Goal: Information Seeking & Learning: Learn about a topic

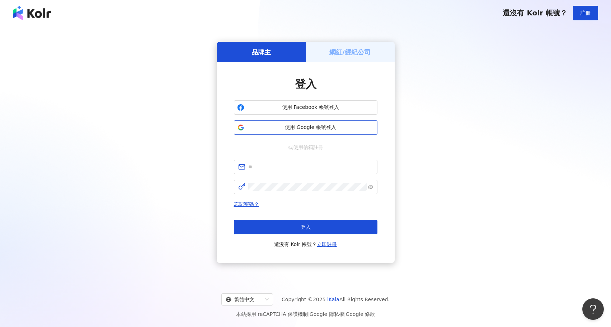
click at [301, 126] on span "使用 Google 帳號登入" at bounding box center [310, 127] width 127 height 7
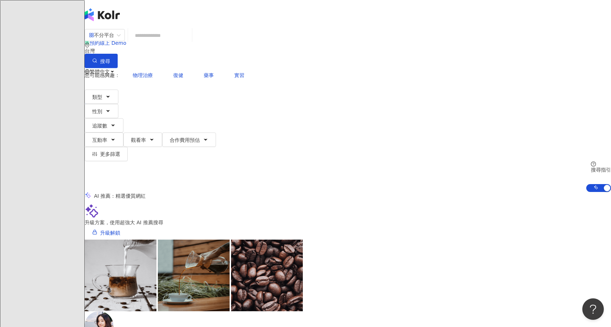
click at [189, 42] on input "search" at bounding box center [160, 36] width 58 height 14
type input "**"
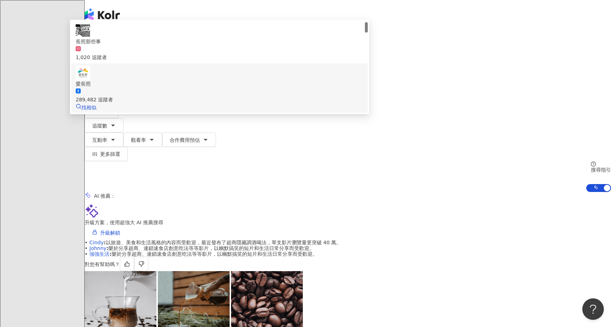
scroll to position [10, 0]
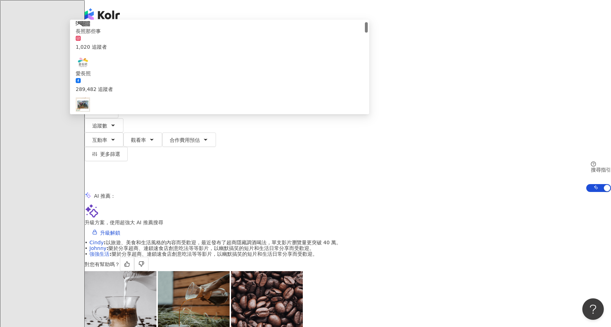
click at [243, 170] on div "2,170 追蹤者" at bounding box center [220, 174] width 288 height 8
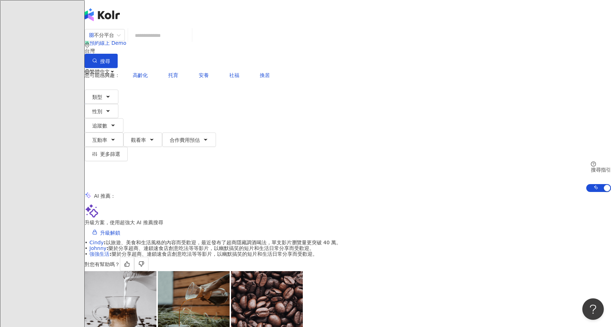
click at [189, 42] on input "search" at bounding box center [160, 36] width 58 height 14
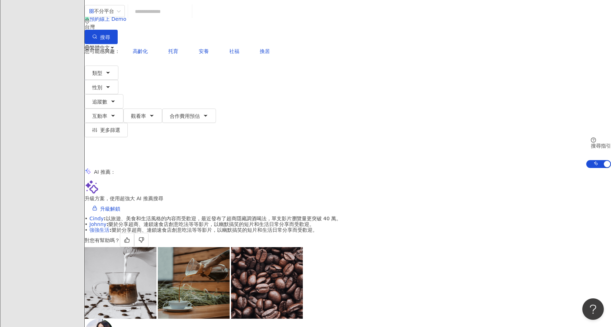
scroll to position [138, 0]
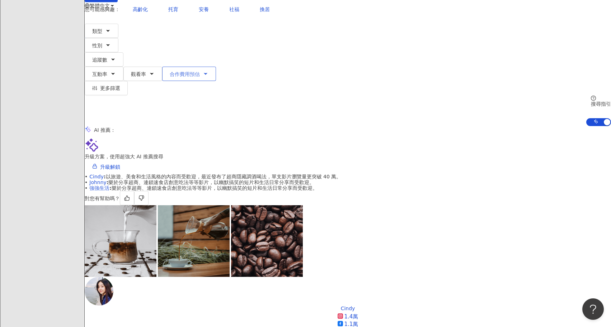
scroll to position [0, 0]
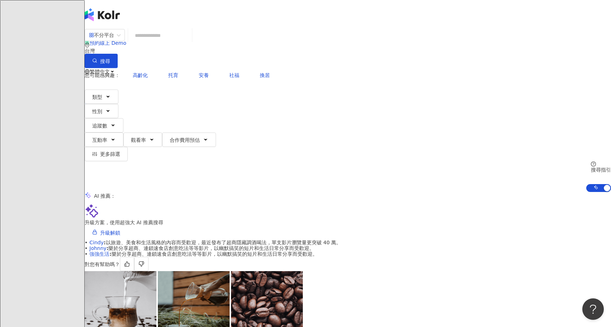
click at [180, 41] on div "不分平台 台灣 搜尋 1b0a5b07-2ae6-4544-b30d-f7b119d91c06 長照那些事 1,020 追蹤者 愛長照 289,482 追蹤者…" at bounding box center [348, 48] width 526 height 39
click at [189, 42] on input "search" at bounding box center [160, 36] width 58 height 14
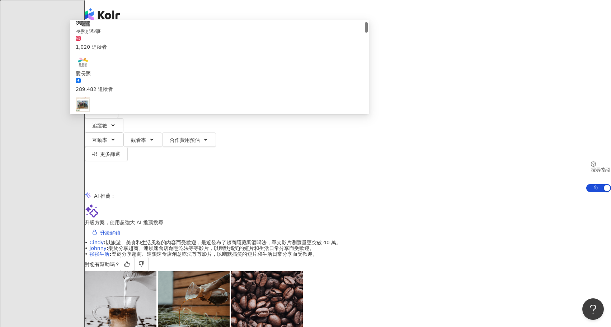
type input "*"
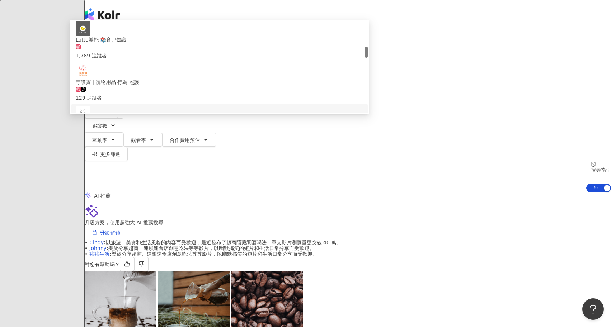
scroll to position [341, 0]
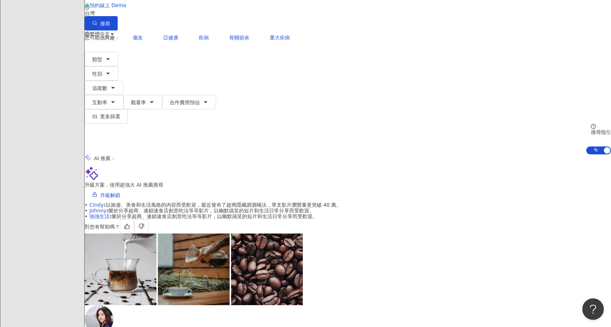
scroll to position [0, 0]
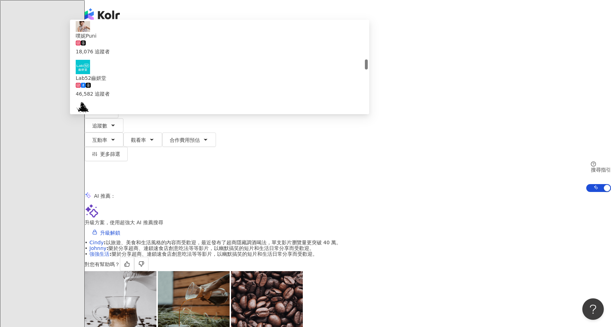
drag, startPoint x: 203, startPoint y: 45, endPoint x: 180, endPoint y: 47, distance: 23.4
click at [180, 47] on div "不分平台 ** 台灣 搜尋 771d4df6-3af7-4708-a325-3b42bdaff062 aa75f8b8-90c1-48b7-b9a4-30c8…" at bounding box center [348, 48] width 526 height 39
type input "*"
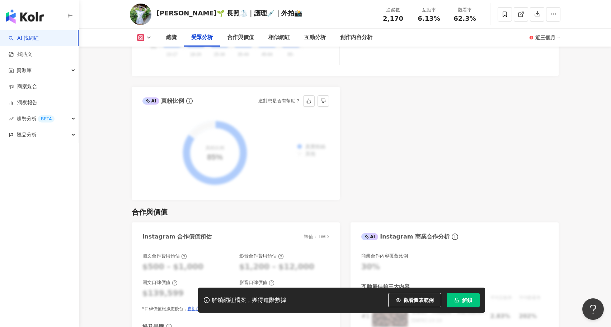
scroll to position [827, 0]
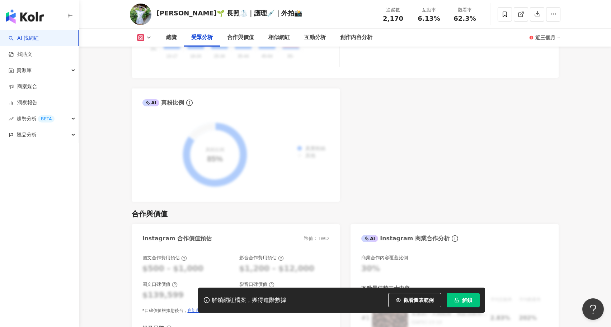
click at [457, 299] on icon "lock" at bounding box center [456, 300] width 5 height 5
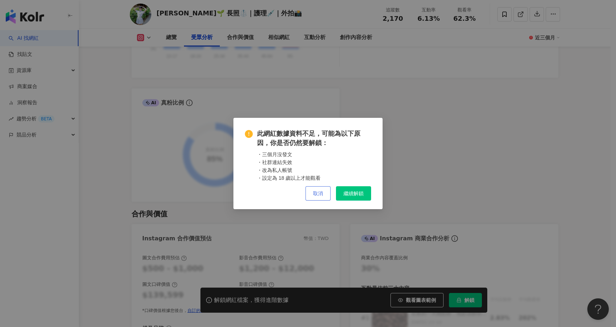
click at [320, 195] on span "取消" at bounding box center [318, 194] width 10 height 6
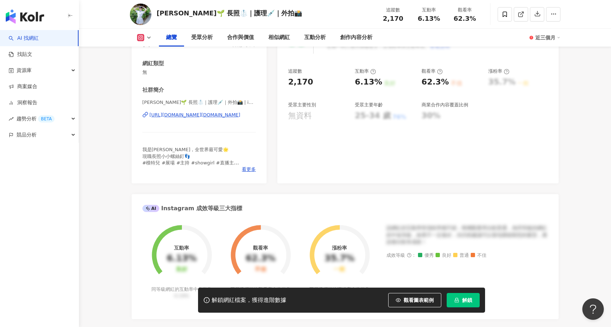
scroll to position [0, 0]
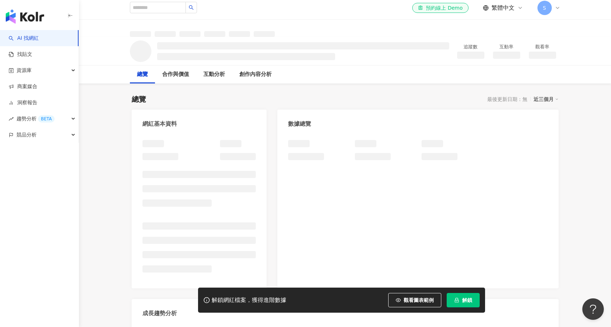
scroll to position [4, 0]
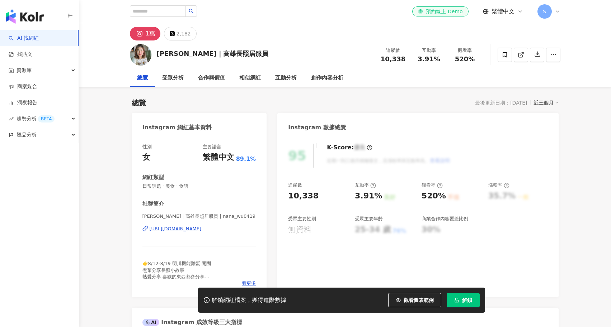
drag, startPoint x: 147, startPoint y: 34, endPoint x: 167, endPoint y: 45, distance: 23.4
click at [147, 34] on div "1萬" at bounding box center [150, 34] width 9 height 10
drag, startPoint x: 265, startPoint y: 48, endPoint x: 248, endPoint y: 61, distance: 21.5
click at [264, 49] on div "娜娜｜高雄長照居服員 追蹤數 10,338 互動率 3.91% 觀看率 520%" at bounding box center [344, 55] width 459 height 28
drag, startPoint x: 207, startPoint y: 56, endPoint x: 178, endPoint y: 57, distance: 29.4
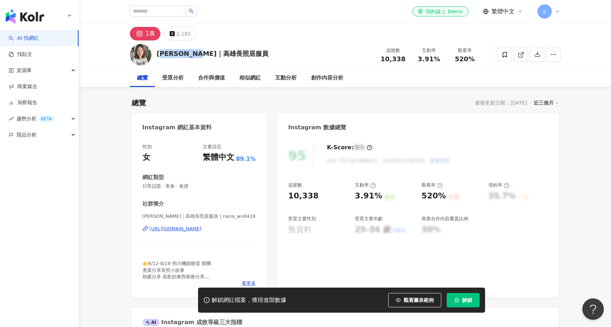
click at [161, 53] on div "娜娜｜高雄長照居服員 追蹤數 10,338 互動率 3.91% 觀看率 520%" at bounding box center [344, 55] width 459 height 28
click at [263, 56] on div "娜娜｜高雄長照居服員 追蹤數 10,338 互動率 3.91% 觀看率 520%" at bounding box center [344, 55] width 459 height 28
click at [519, 57] on icon at bounding box center [520, 55] width 6 height 6
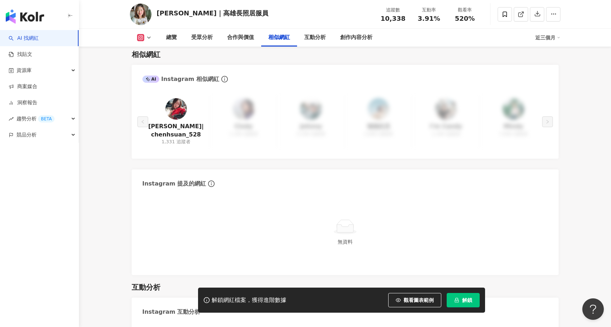
scroll to position [1191, 0]
click at [178, 123] on link "陳瑄|chenhsuan_528" at bounding box center [176, 130] width 56 height 16
